Goal: Task Accomplishment & Management: Manage account settings

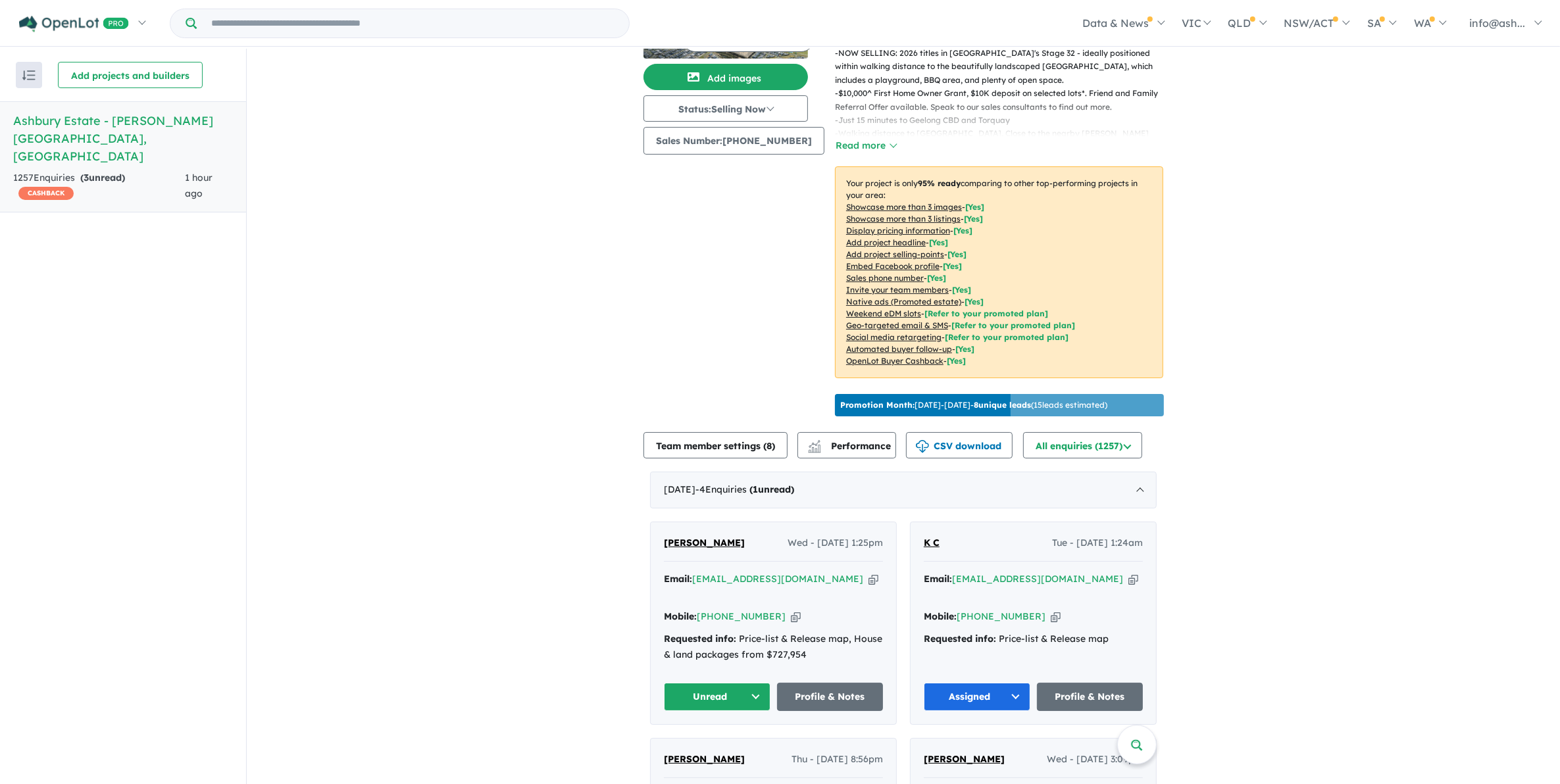
scroll to position [411, 0]
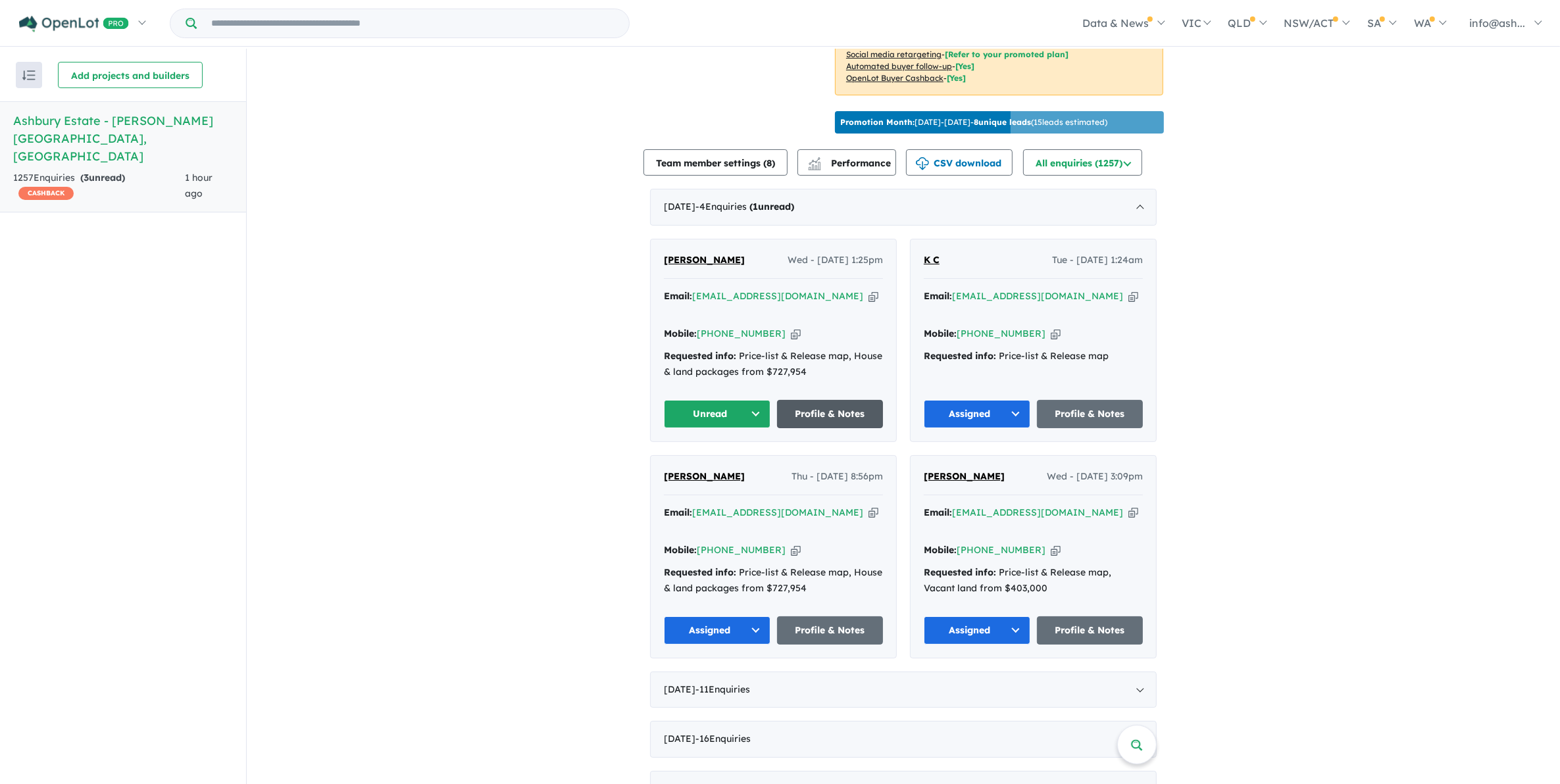
click at [850, 400] on link "Profile & Notes" at bounding box center [830, 414] width 106 height 28
drag, startPoint x: 822, startPoint y: 288, endPoint x: 694, endPoint y: 283, distance: 128.1
click at [694, 289] on div "Email: [EMAIL_ADDRESS][DOMAIN_NAME] Copied!" at bounding box center [773, 305] width 219 height 32
copy a%20Ashbury%20Estate%20-%20Armstrong%20Creek"] "[EMAIL_ADDRESS][DOMAIN_NAME]"
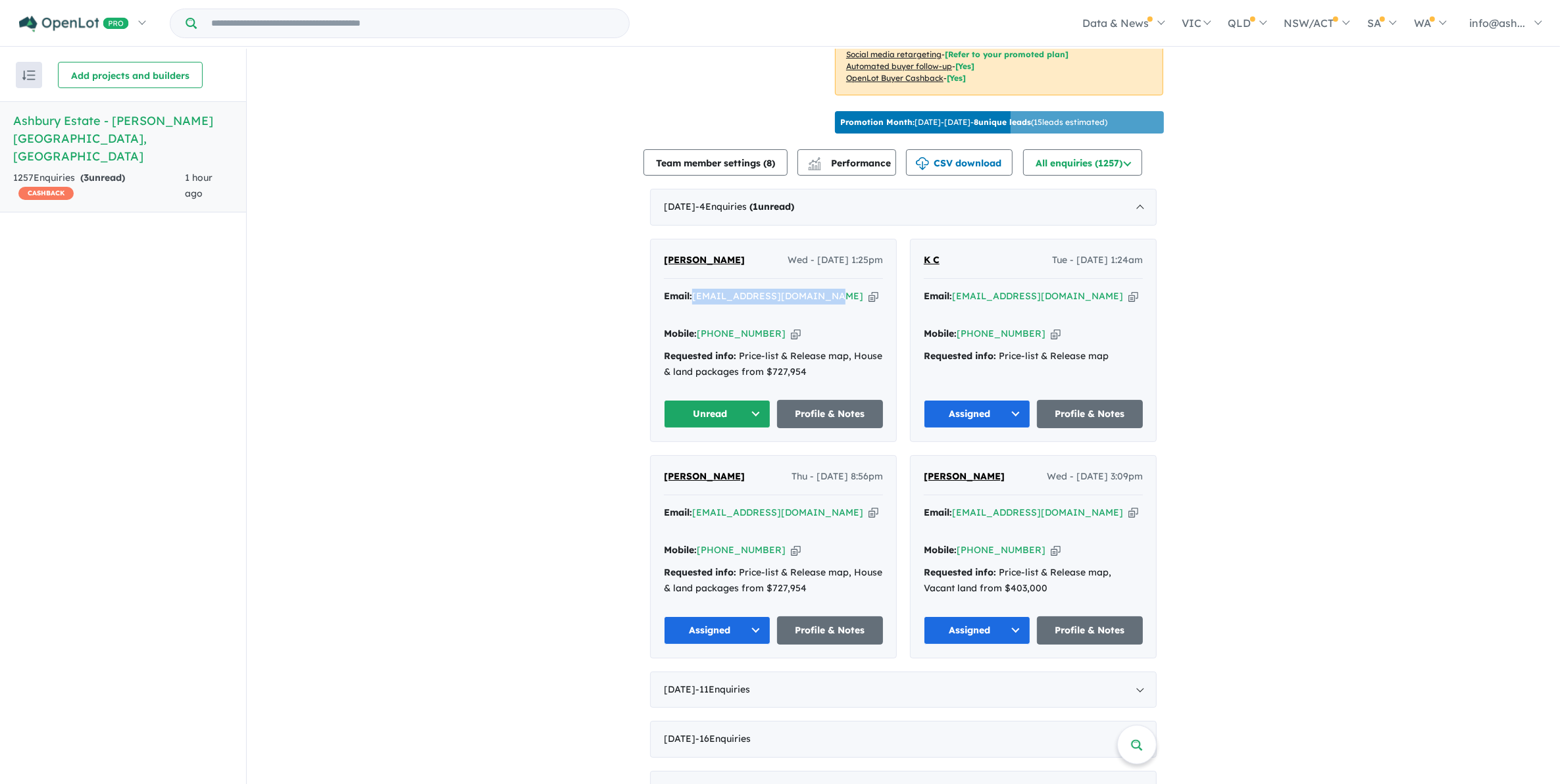
click at [742, 400] on button "Unread" at bounding box center [717, 414] width 106 height 28
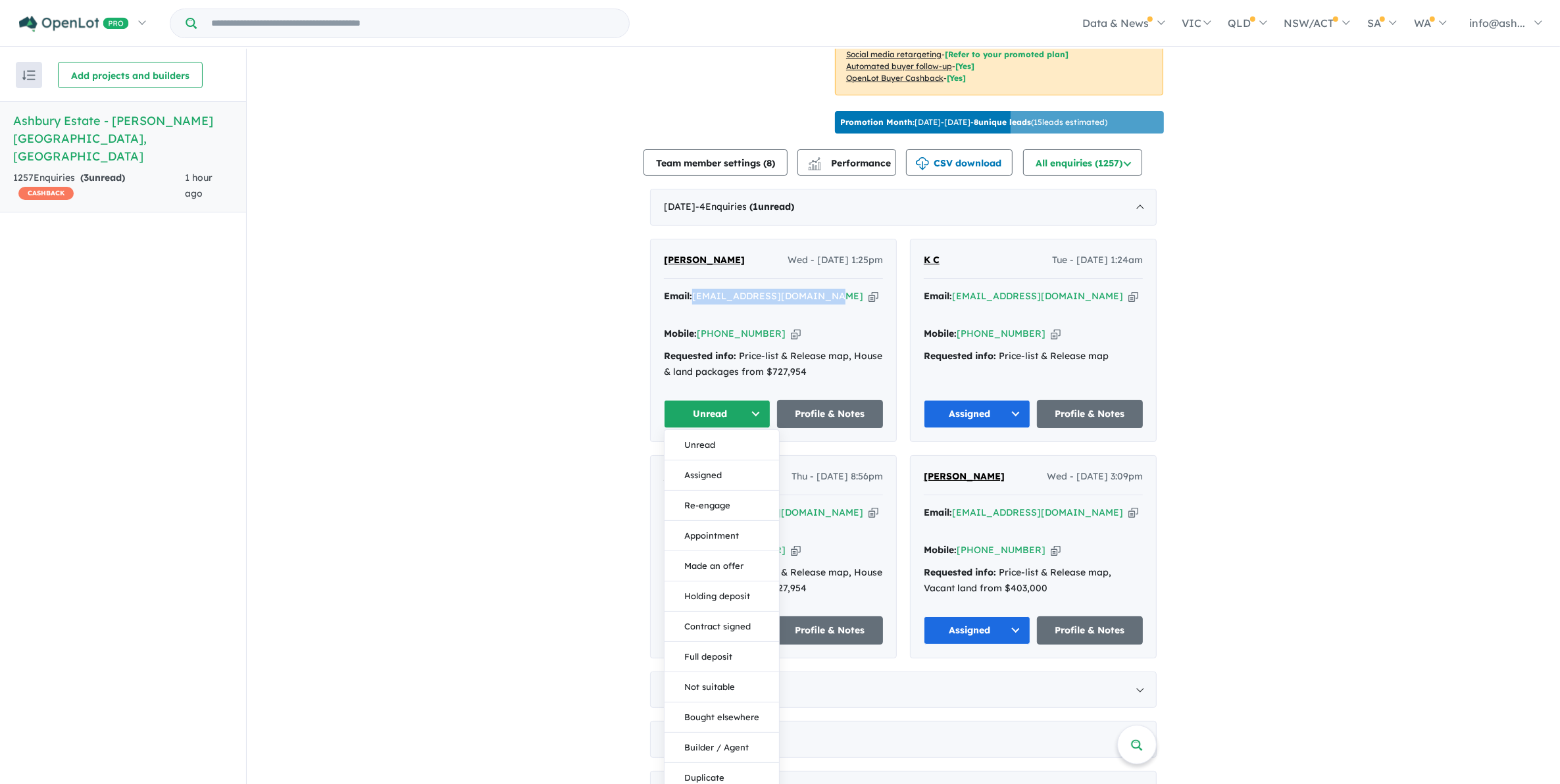
click at [714, 400] on button "Unread" at bounding box center [717, 414] width 106 height 28
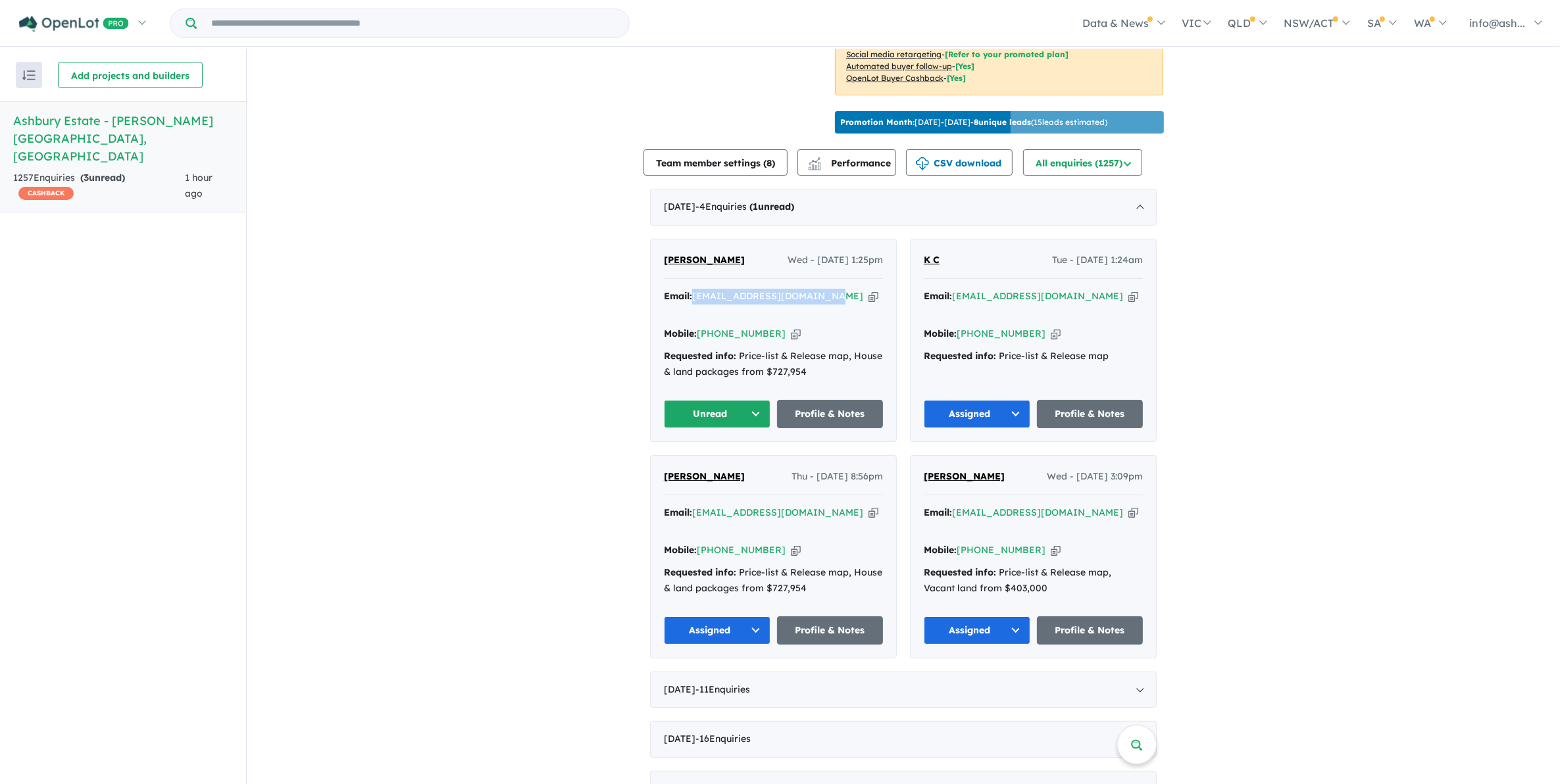
click at [753, 400] on button "Unread" at bounding box center [717, 414] width 106 height 28
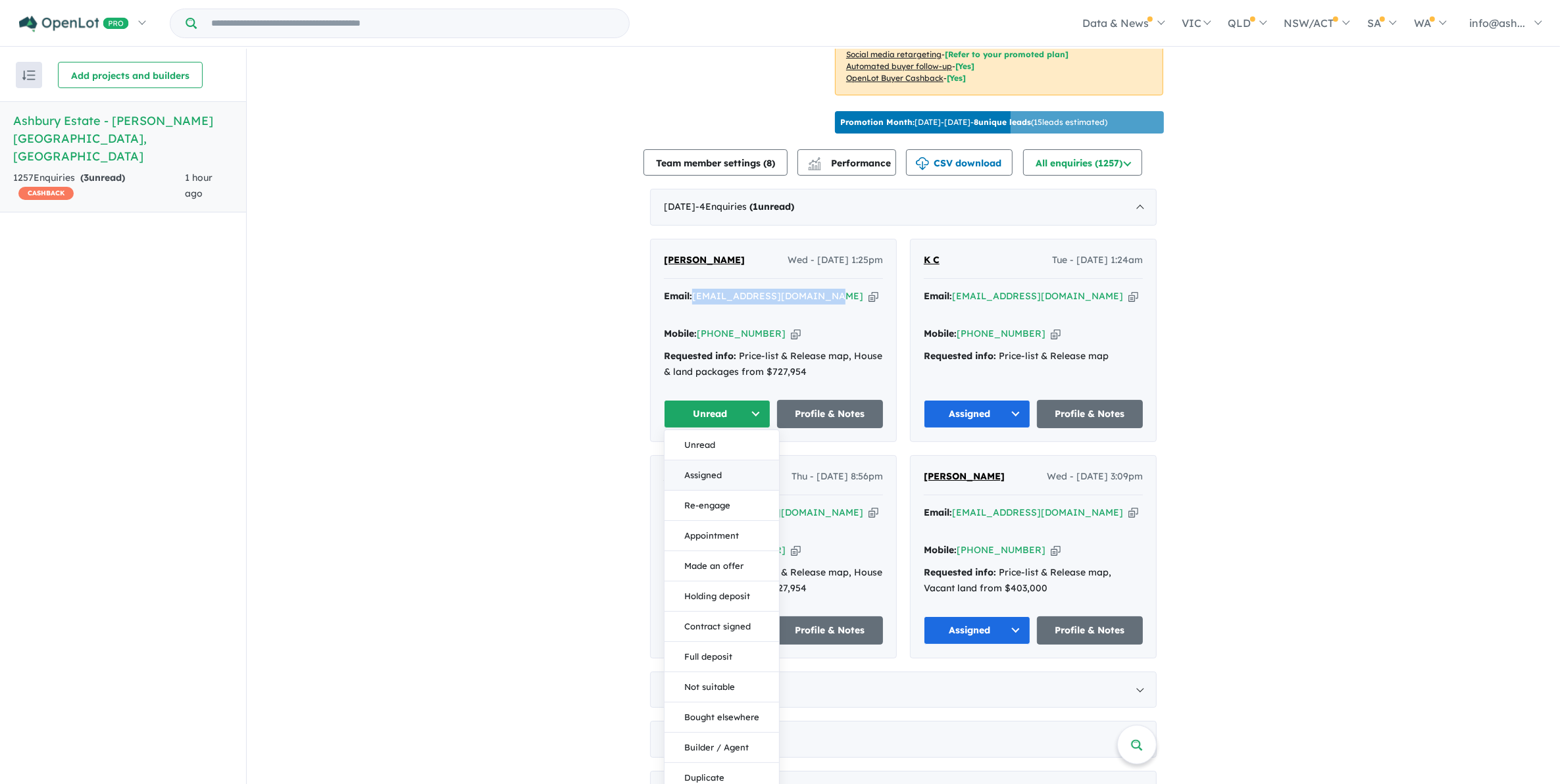
click at [731, 461] on button "Assigned" at bounding box center [721, 476] width 114 height 30
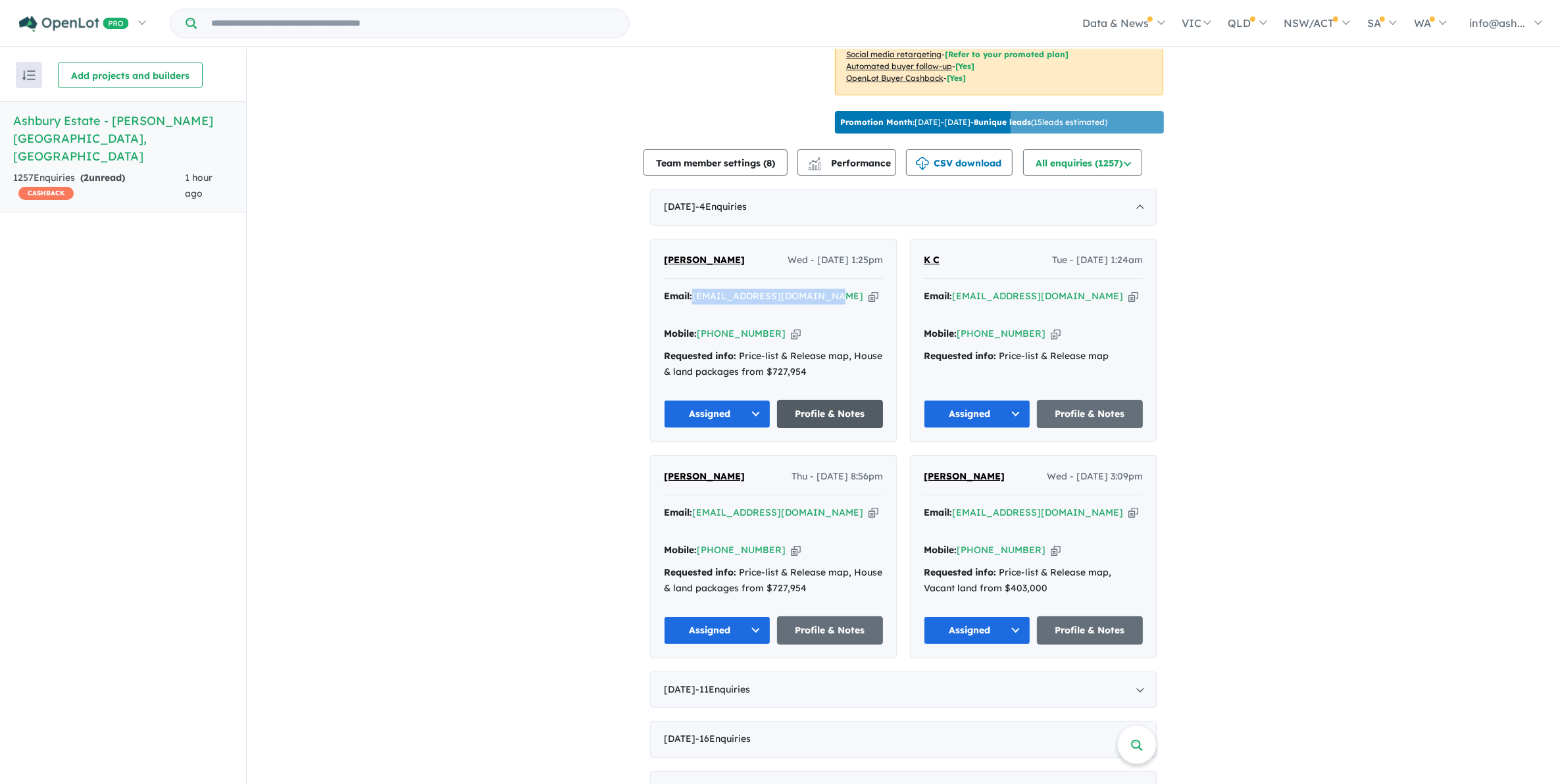
click at [852, 400] on link "Profile & Notes" at bounding box center [830, 414] width 106 height 28
click at [741, 684] on span "- 11 Enquir ies ( 0 unread)" at bounding box center [723, 689] width 54 height 12
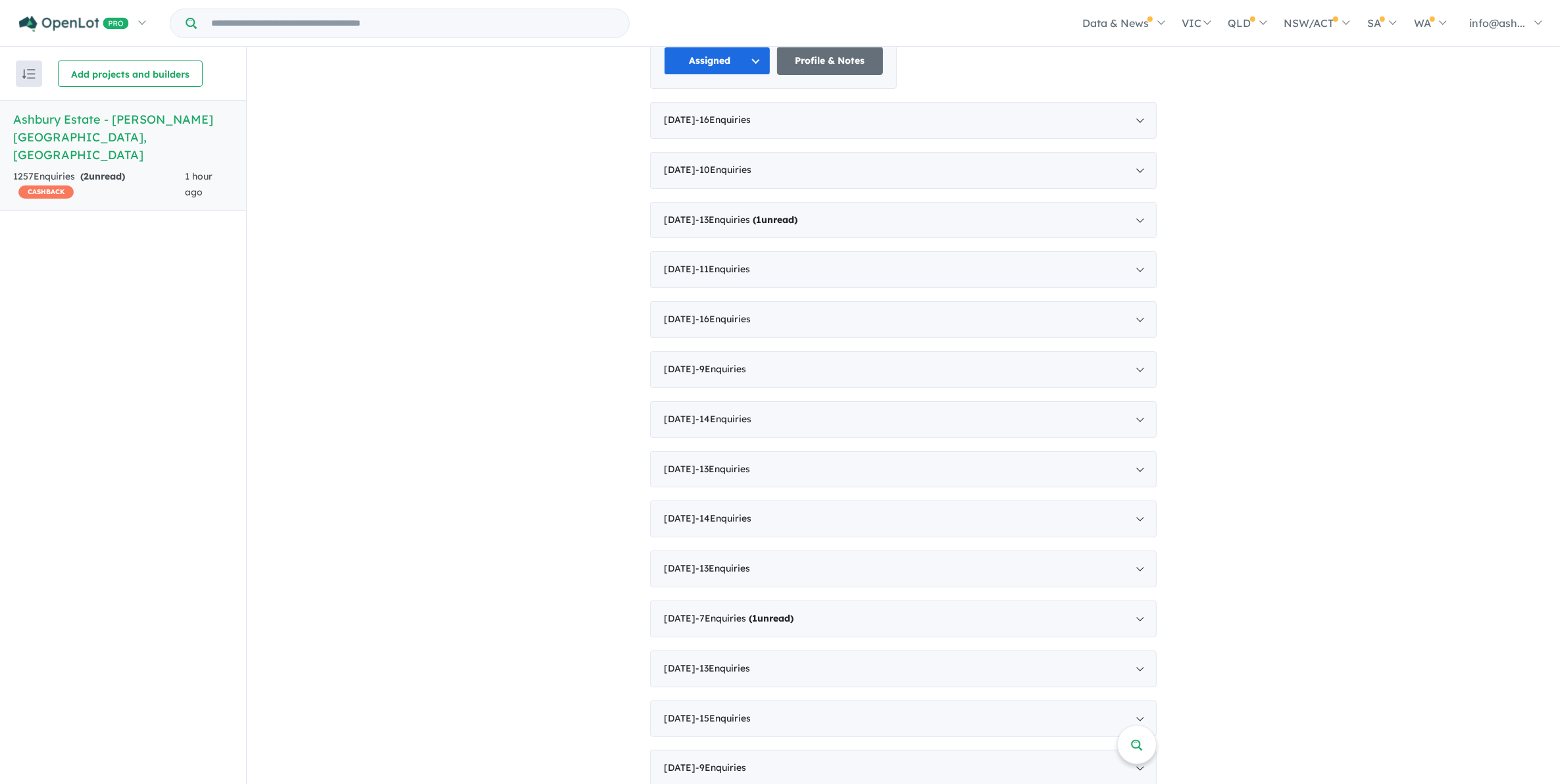
scroll to position [2146, 0]
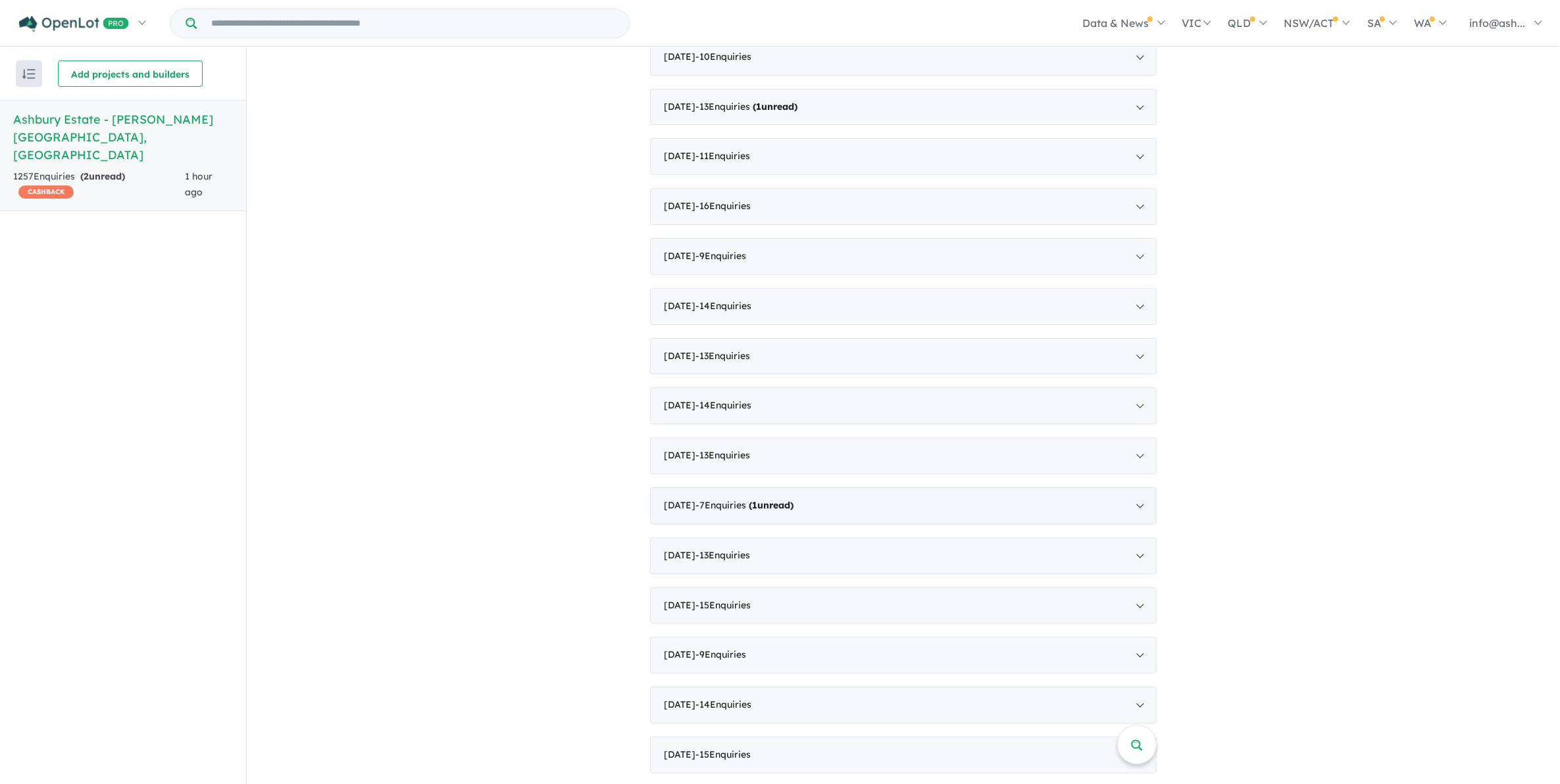
click at [1038, 487] on div "September 2024 - 7 Enquir ies ( 1 unread)" at bounding box center [903, 505] width 507 height 37
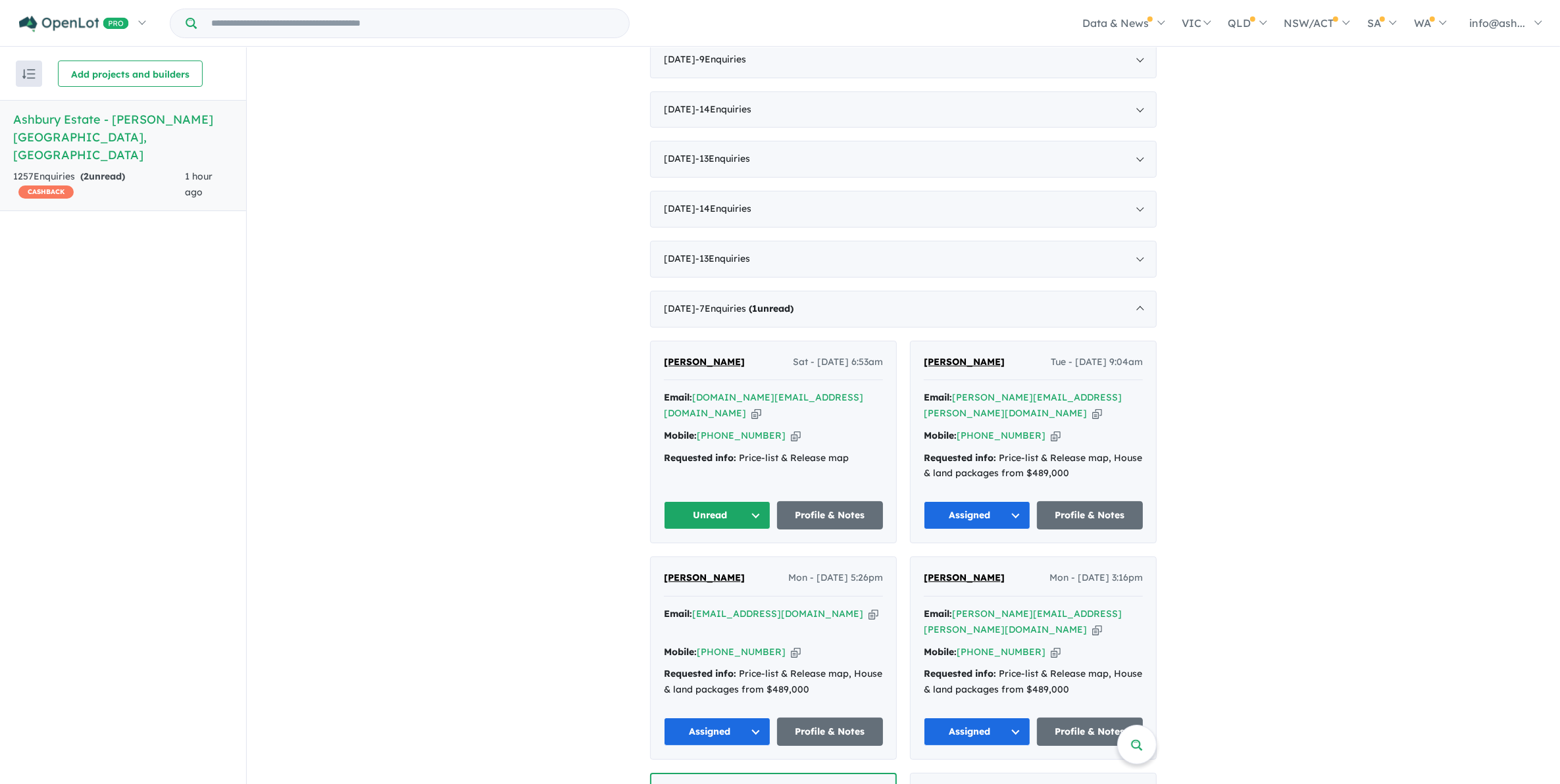
scroll to position [935, 0]
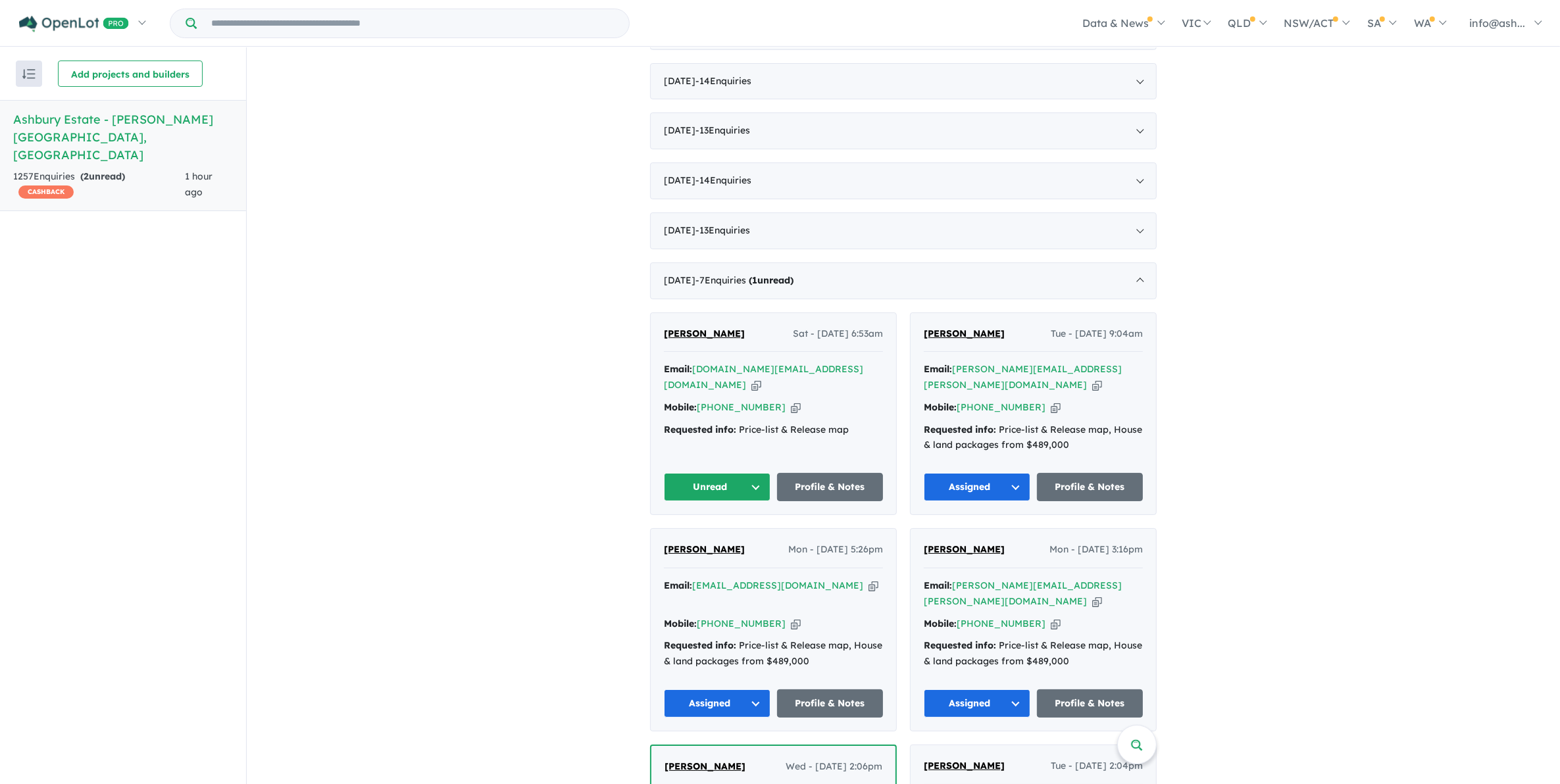
click at [751, 473] on button "Unread" at bounding box center [717, 487] width 106 height 28
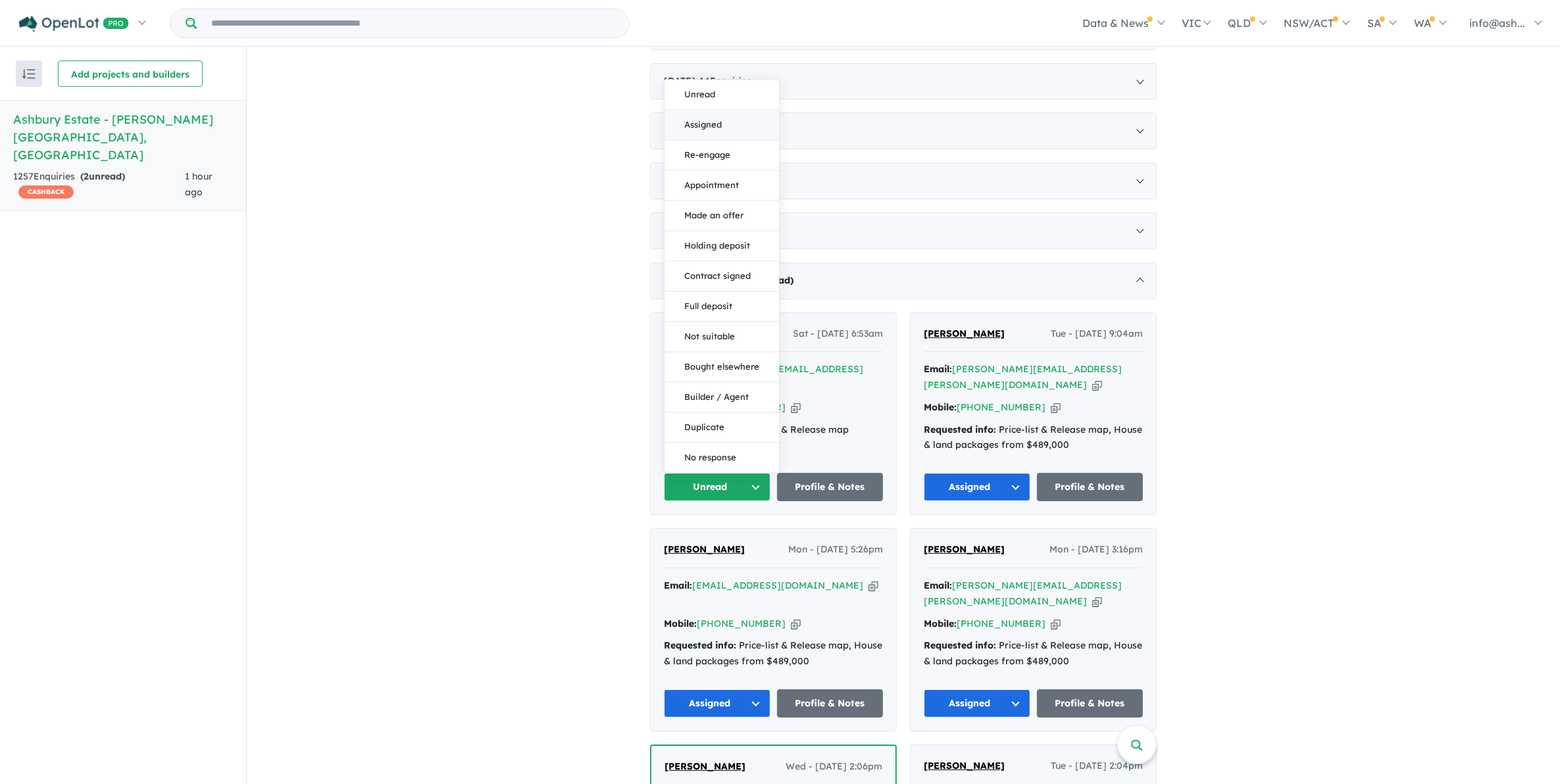
click at [719, 110] on button "Assigned" at bounding box center [721, 125] width 114 height 30
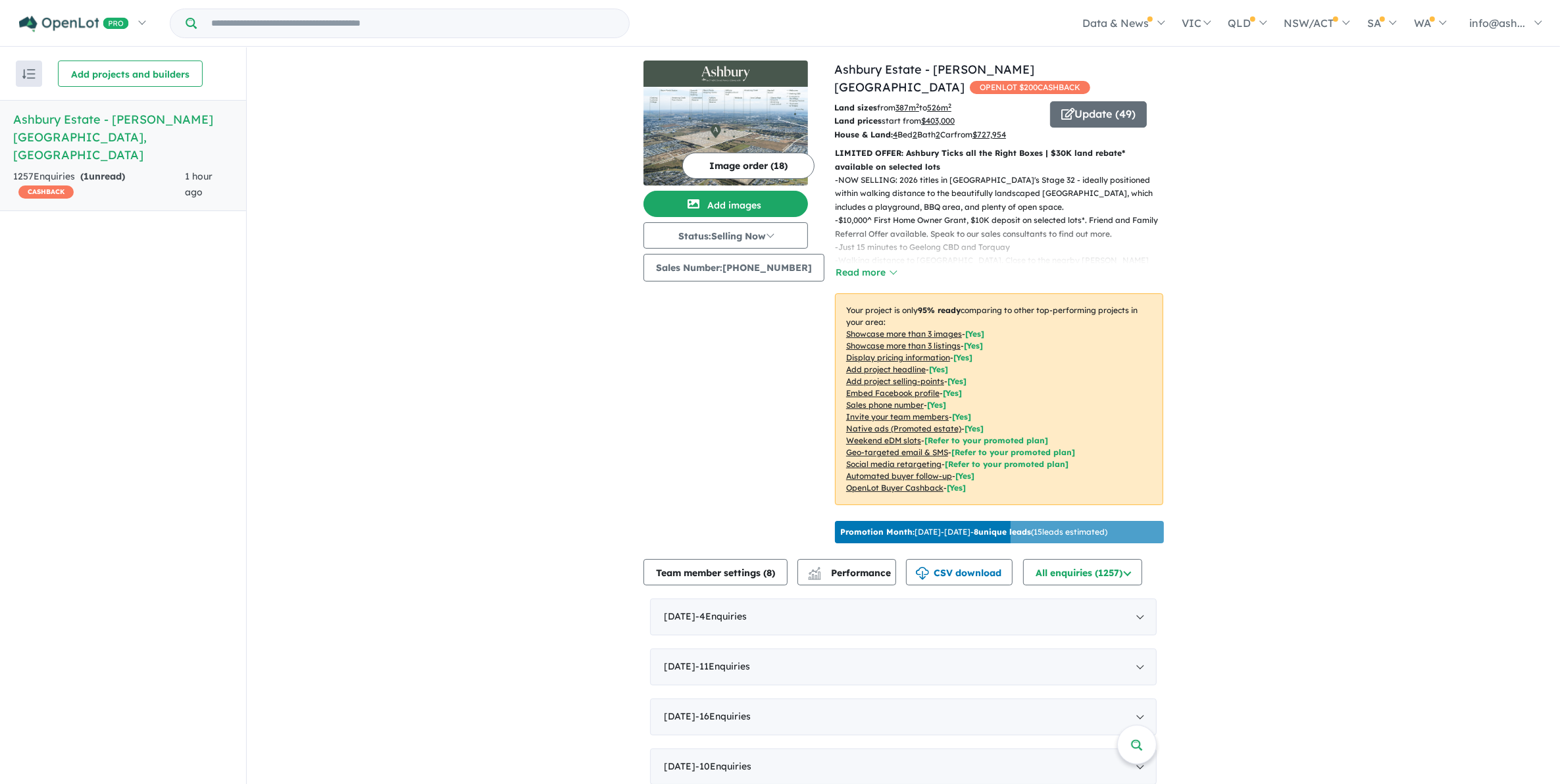
scroll to position [0, 0]
click at [761, 602] on div "September 2025 - 4 Enquir ies ( 0 unread)" at bounding box center [903, 618] width 507 height 37
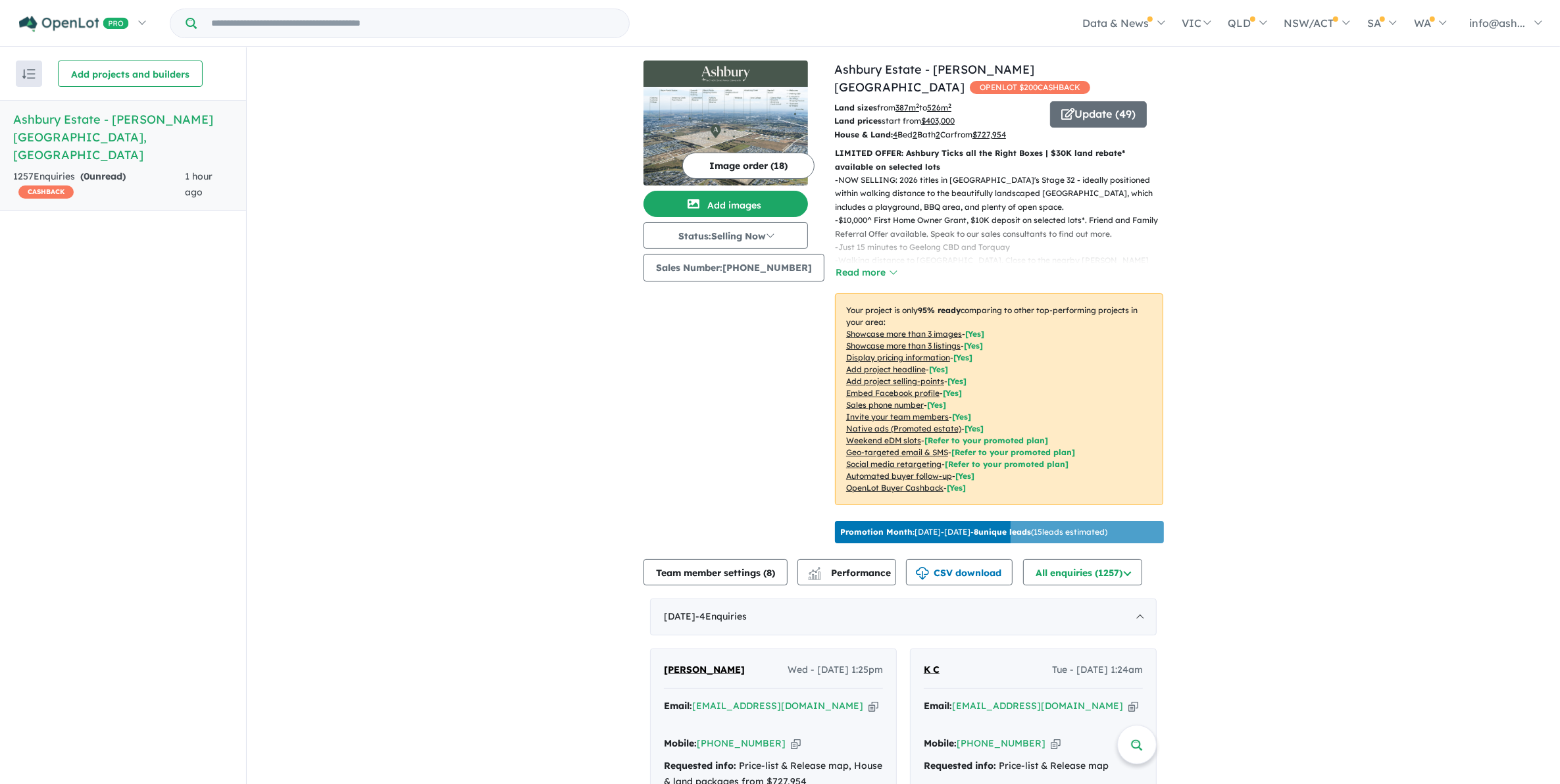
scroll to position [411, 0]
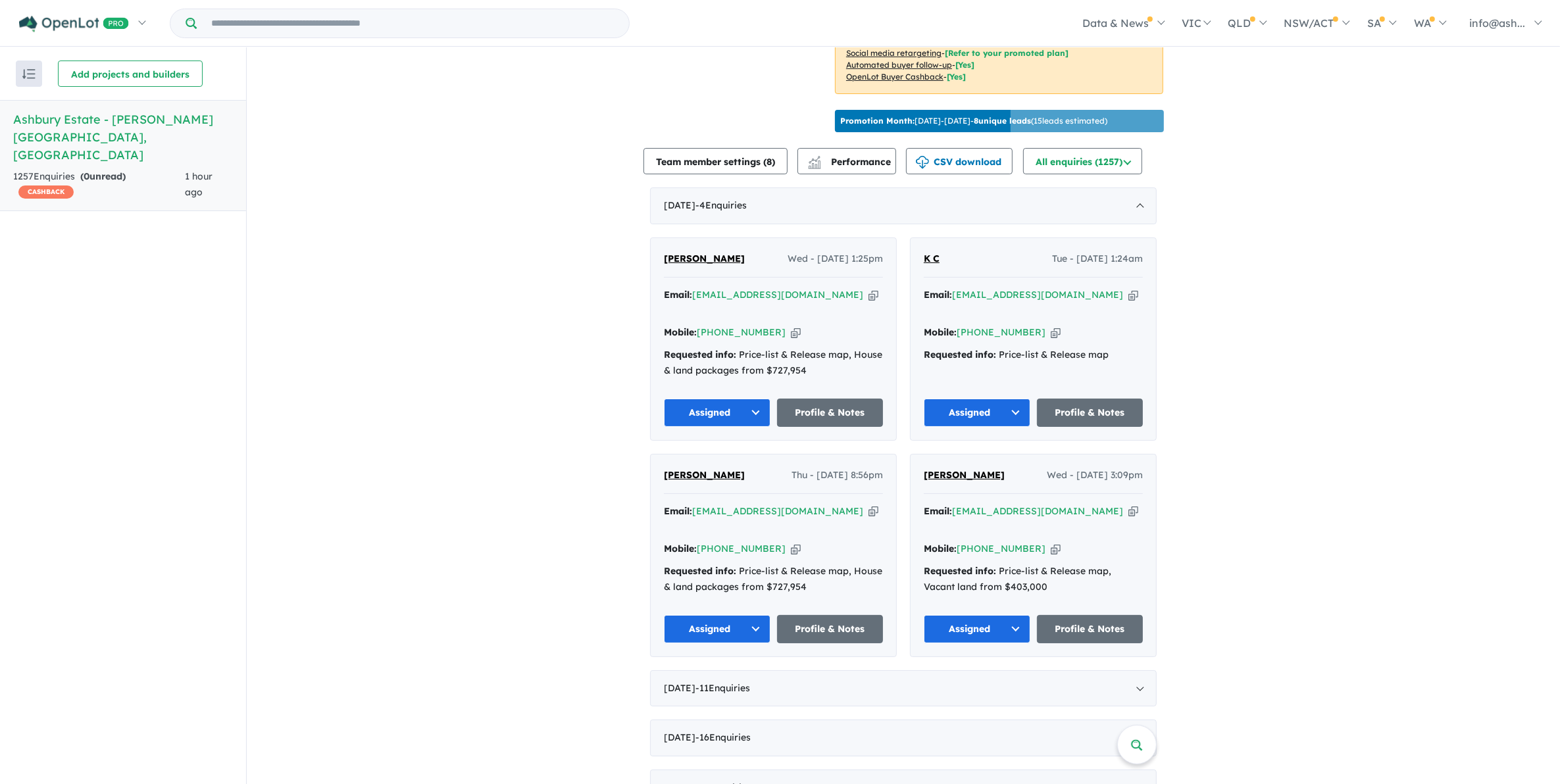
drag, startPoint x: 1061, startPoint y: 288, endPoint x: 951, endPoint y: 287, distance: 110.0
click at [951, 287] on div "Email: kellbell3005@gmail.com Copied!" at bounding box center [1034, 303] width 219 height 32
copy a%20Ashbury%20Estate%20-%20Armstrong%20Creek"] "kellbell3005@gmail.com"
